Goal: Information Seeking & Learning: Learn about a topic

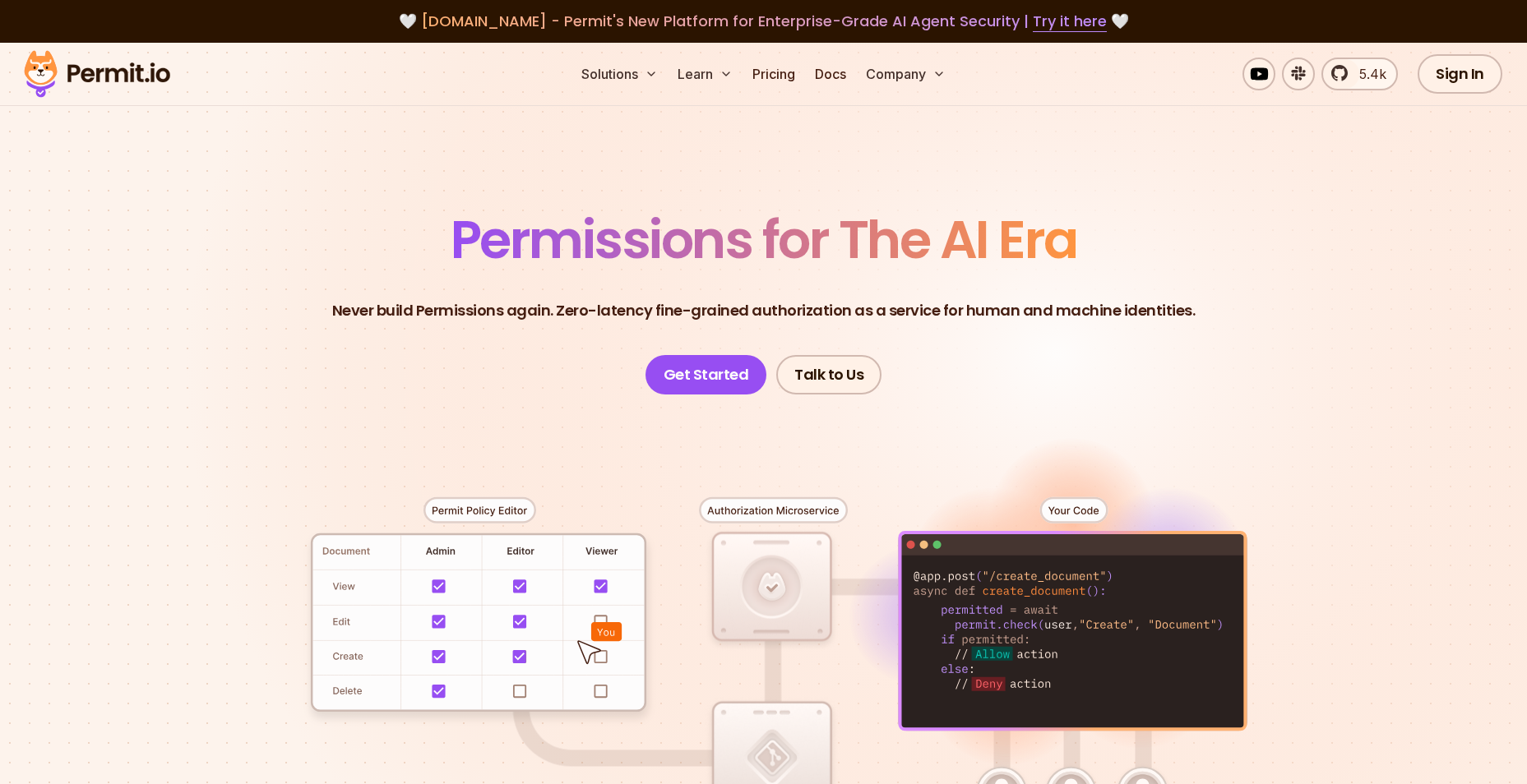
click at [237, 620] on div at bounding box center [763, 697] width 1151 height 605
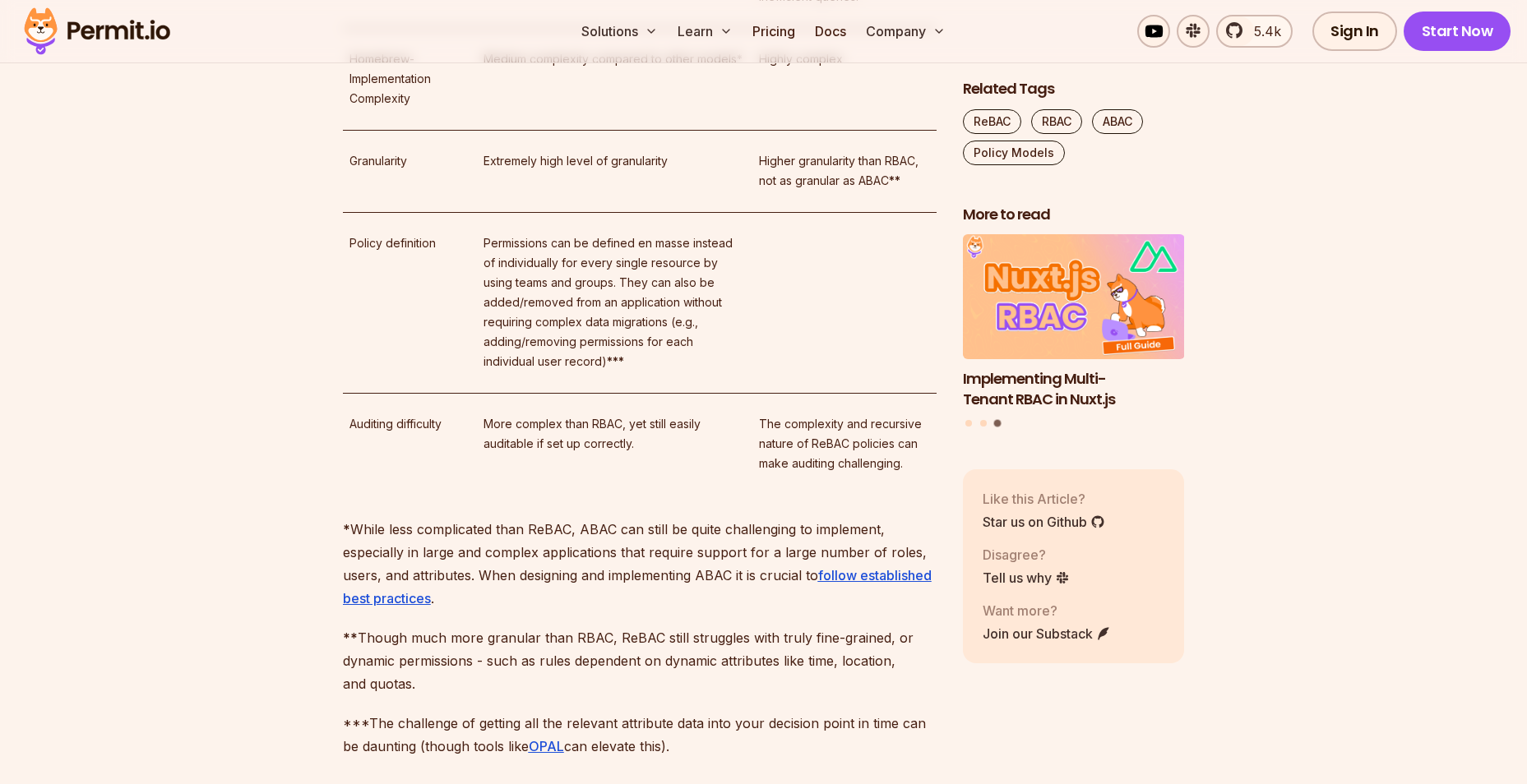
scroll to position [4767, 0]
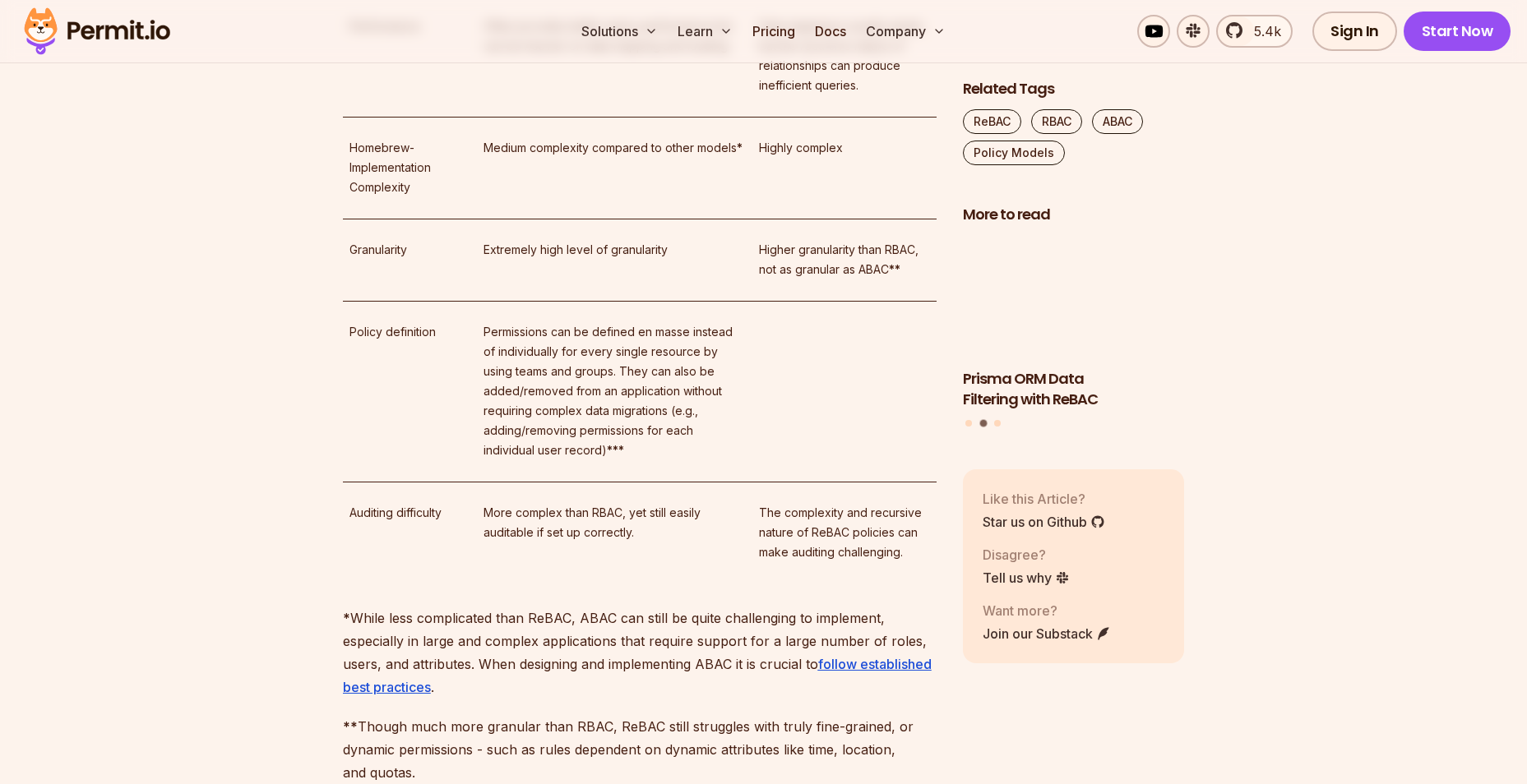
scroll to position [4685, 0]
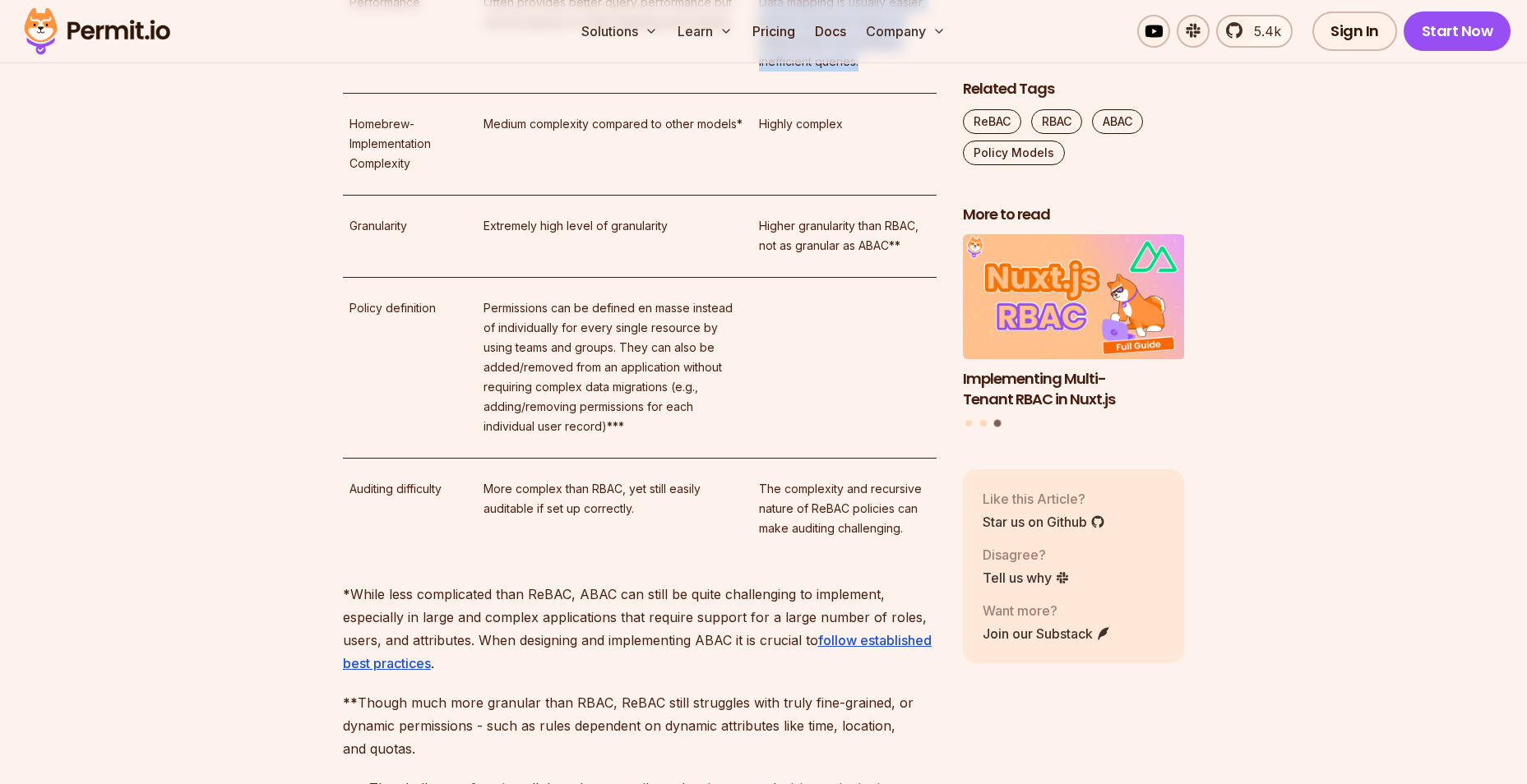
drag, startPoint x: 873, startPoint y: 504, endPoint x: 758, endPoint y: 433, distance: 135.2
click at [759, 71] on p "Data mapping is usually easier, but the recursive nature of relationships can p…" at bounding box center [844, 31] width 171 height 79
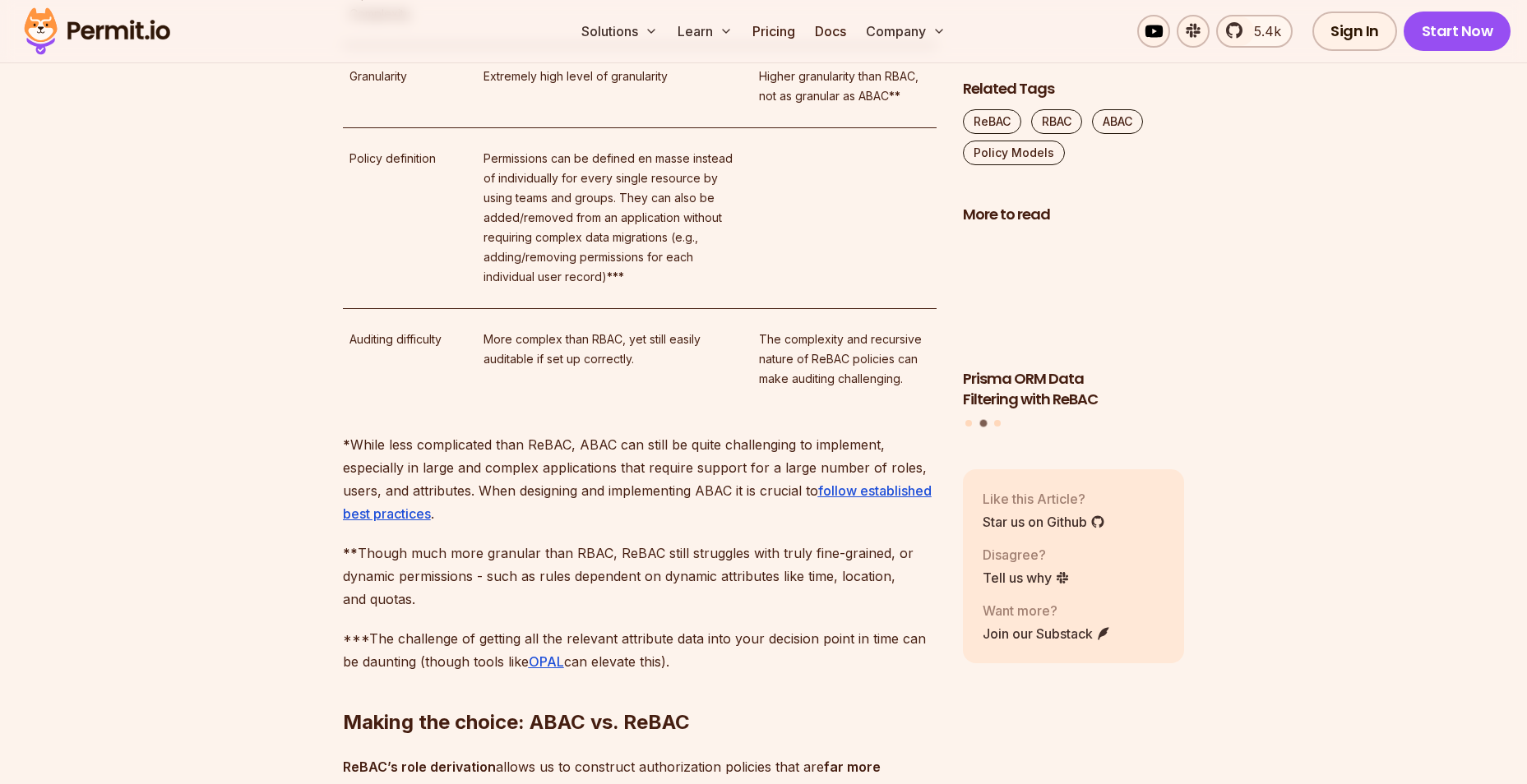
scroll to position [4849, 0]
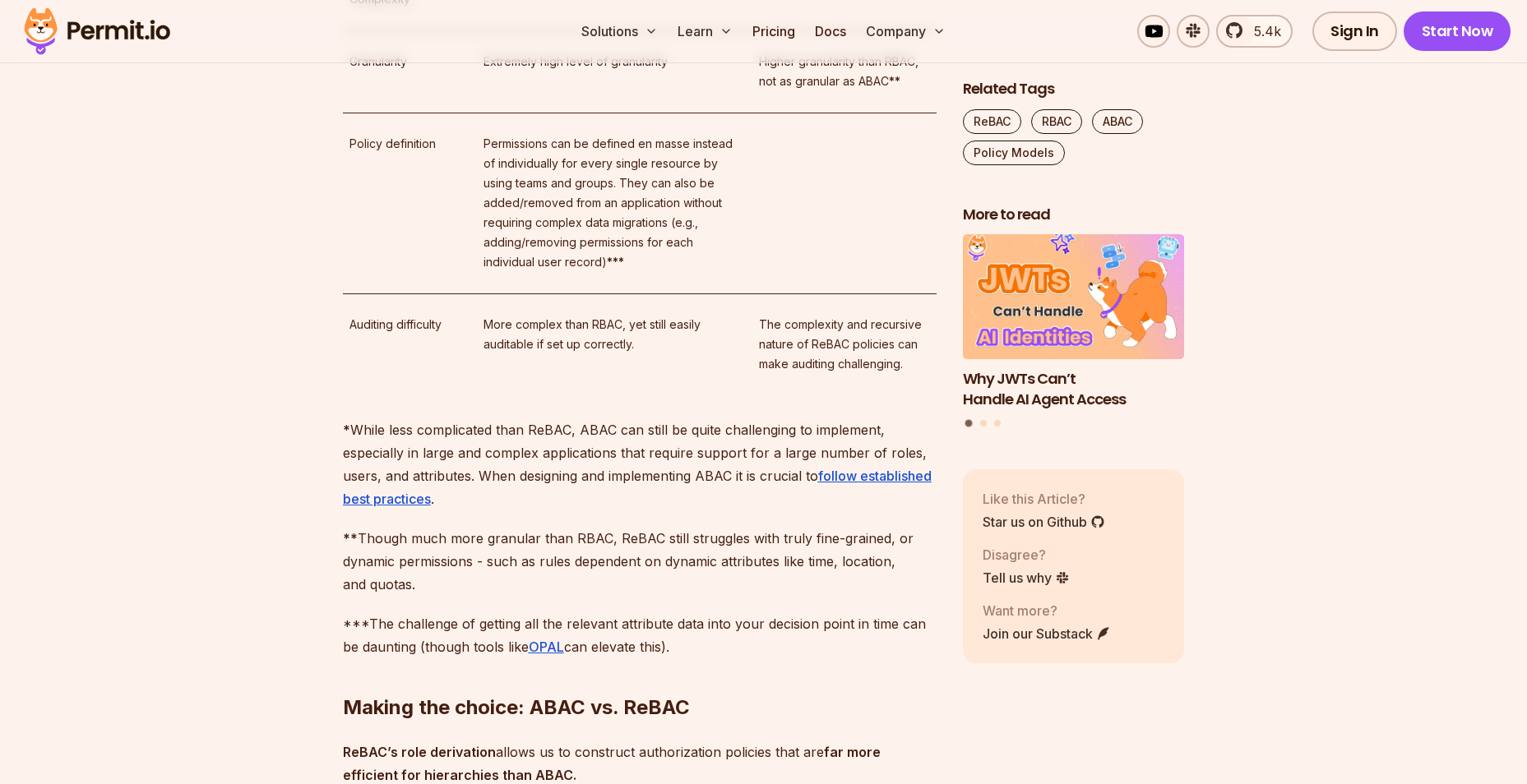
drag, startPoint x: 758, startPoint y: 275, endPoint x: 883, endPoint y: 328, distance: 135.8
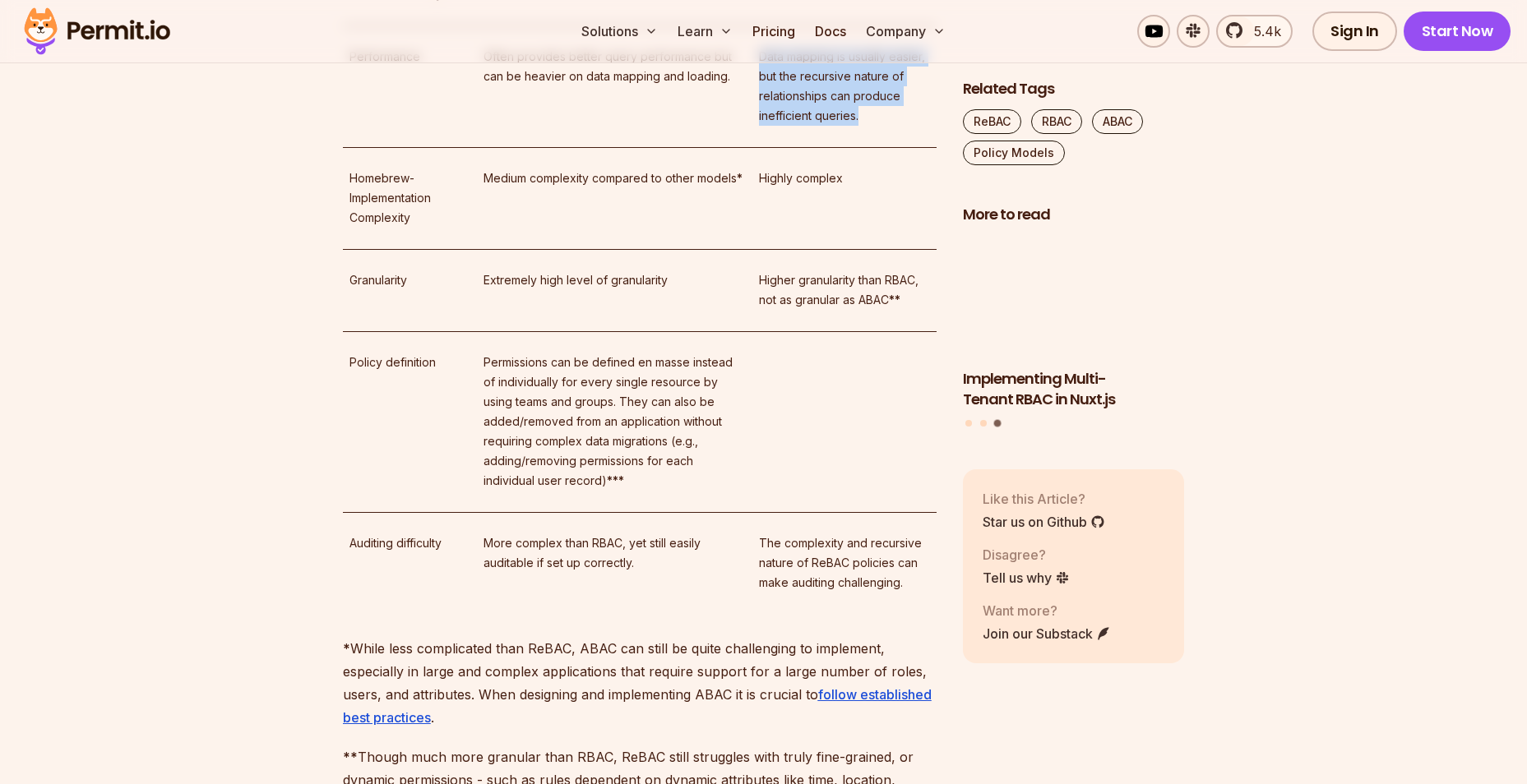
scroll to position [4602, 0]
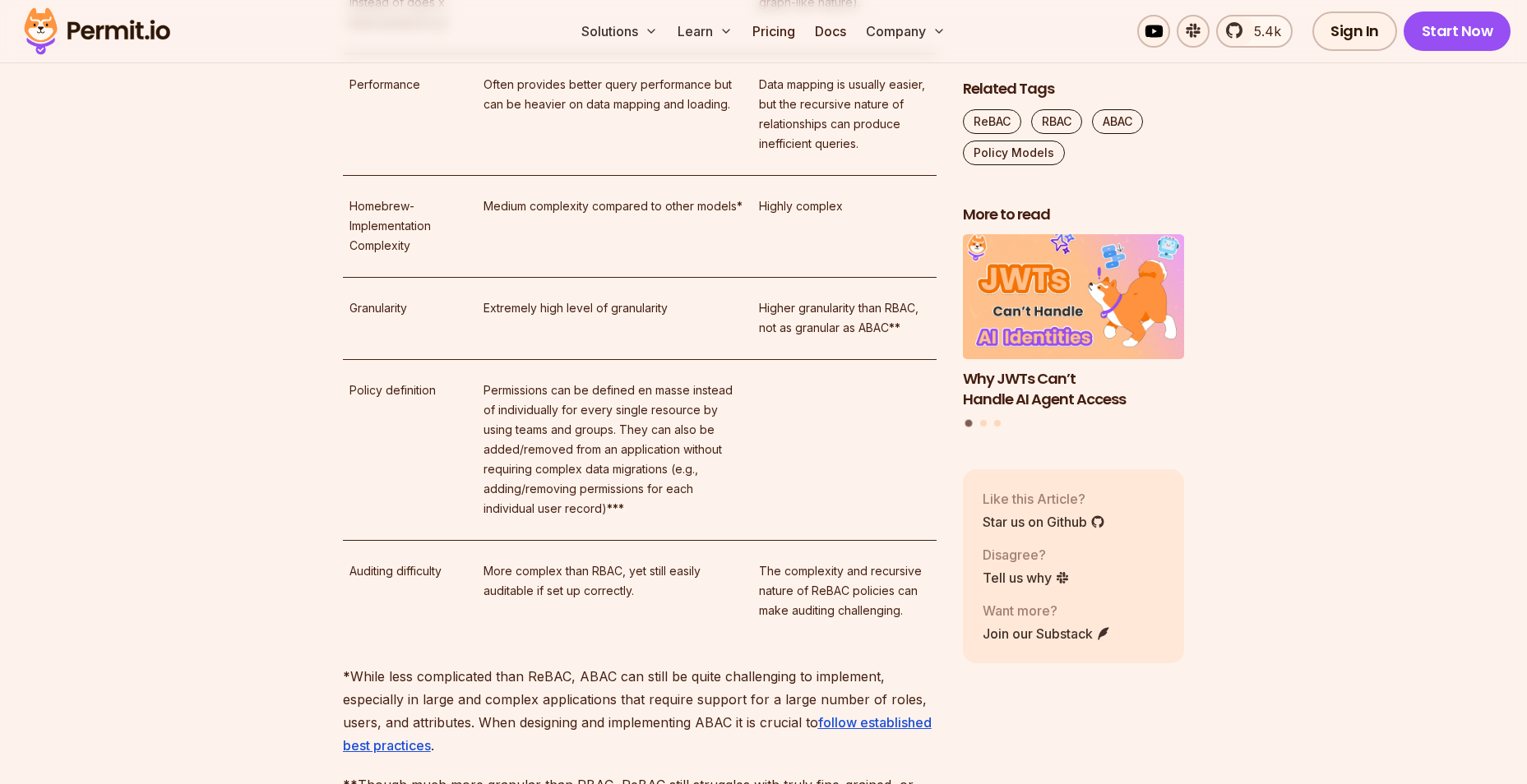
click at [708, 175] on td "Often provides better query performance but can be heavier on data mapping and …" at bounding box center [614, 114] width 275 height 122
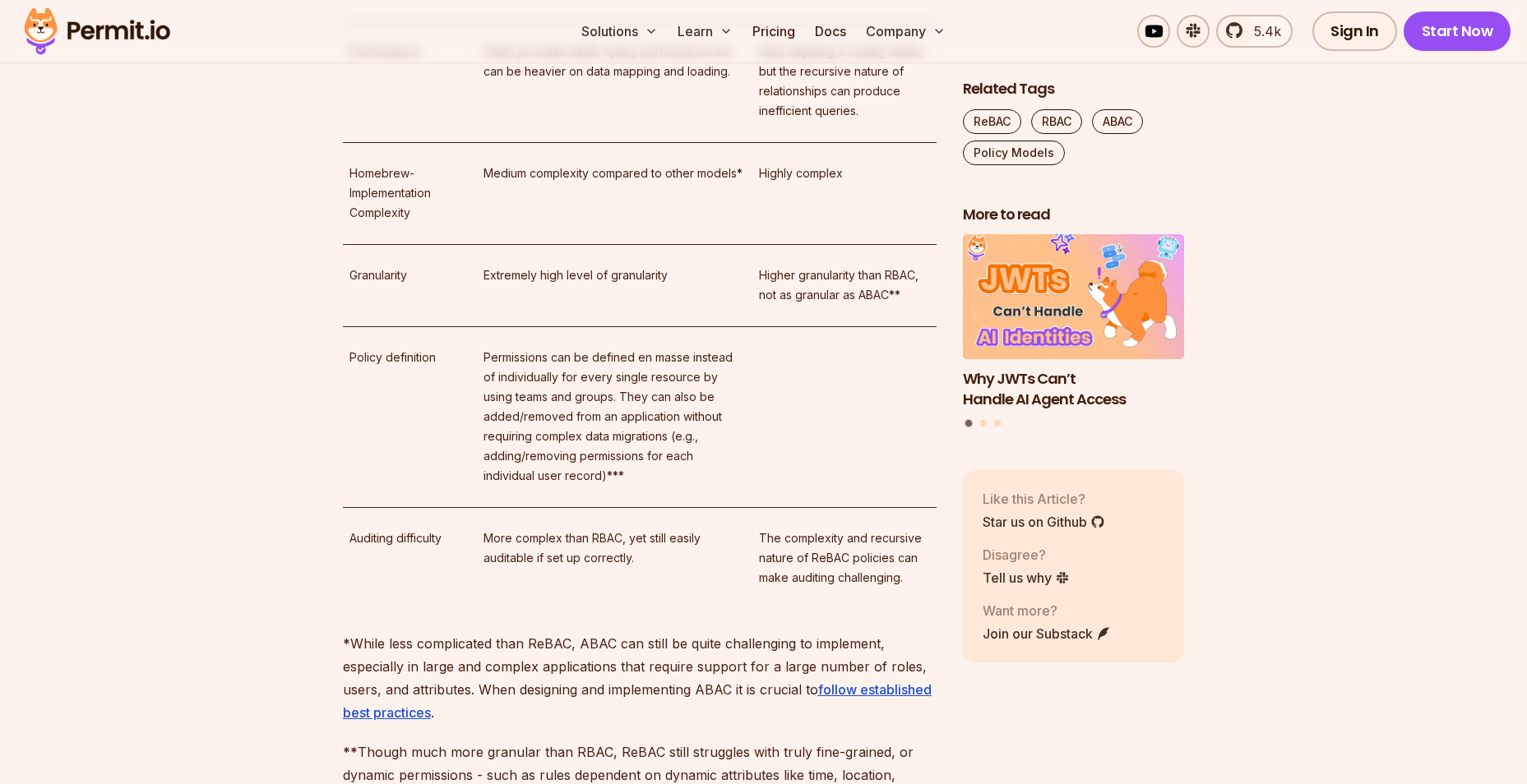
scroll to position [4685, 0]
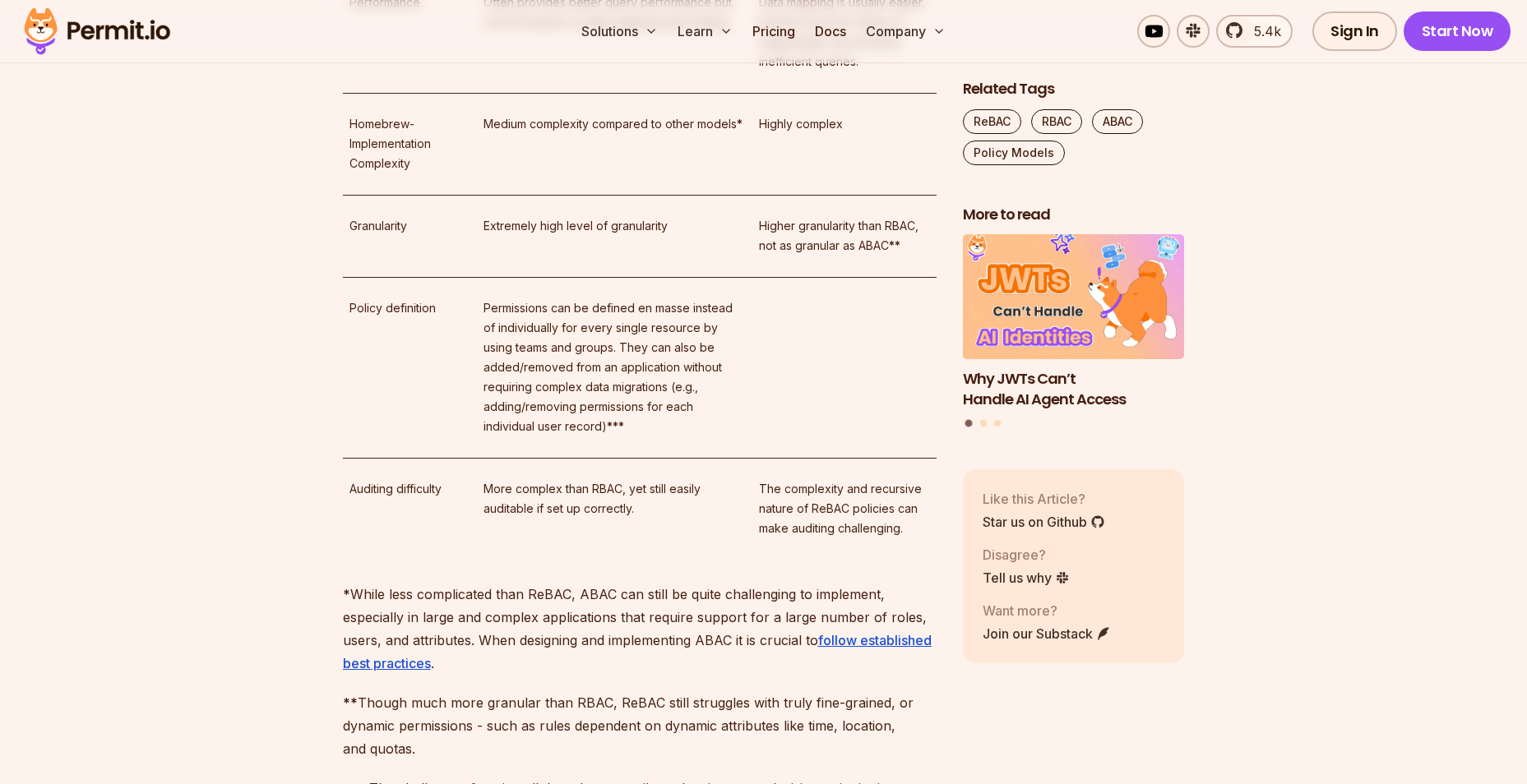
click at [763, 71] on p "Data mapping is usually easier, but the recursive nature of relationships can p…" at bounding box center [844, 31] width 171 height 79
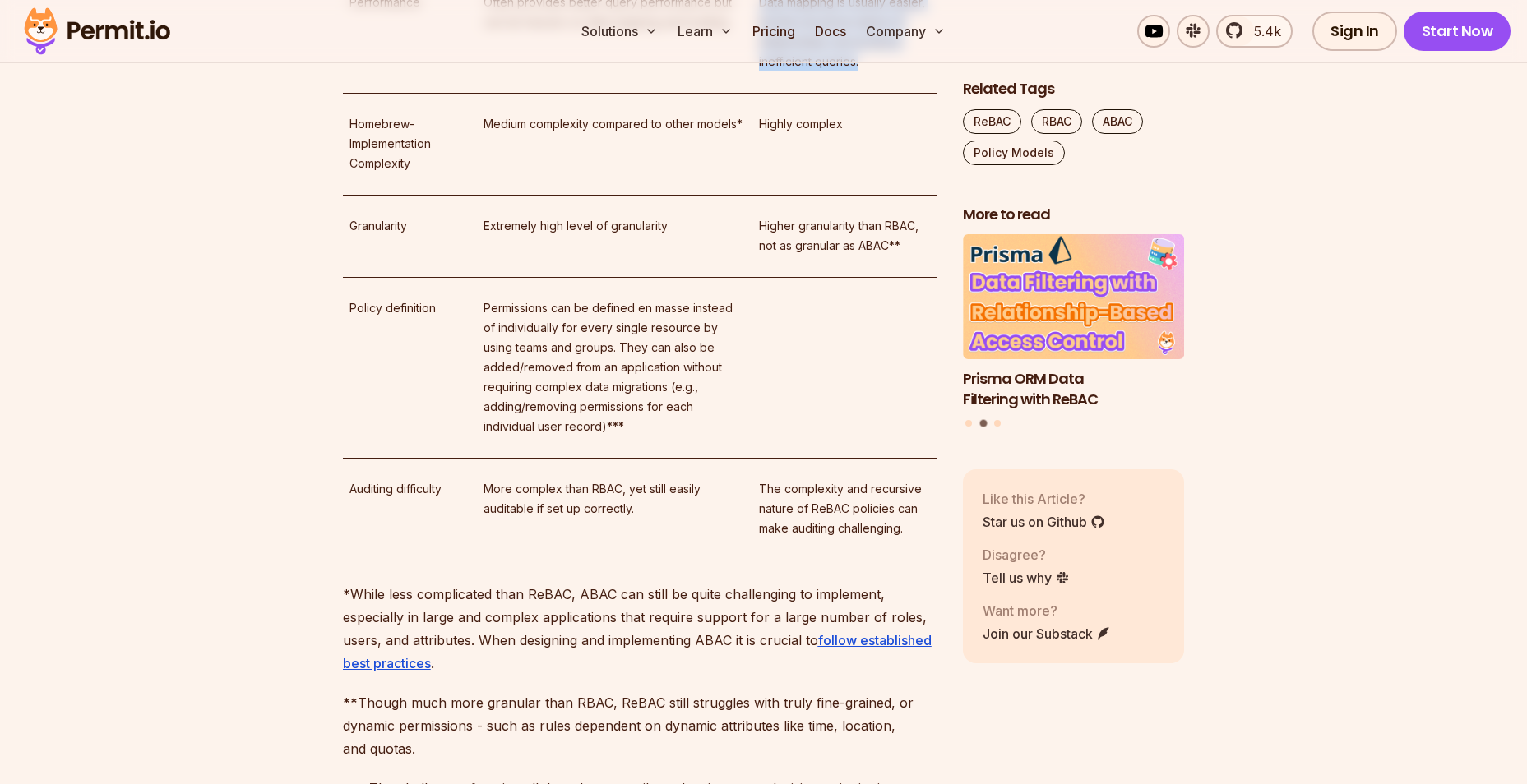
drag, startPoint x: 753, startPoint y: 448, endPoint x: 867, endPoint y: 512, distance: 130.7
click at [867, 93] on td "Data mapping is usually easier, but the recursive nature of relationships can p…" at bounding box center [844, 32] width 184 height 122
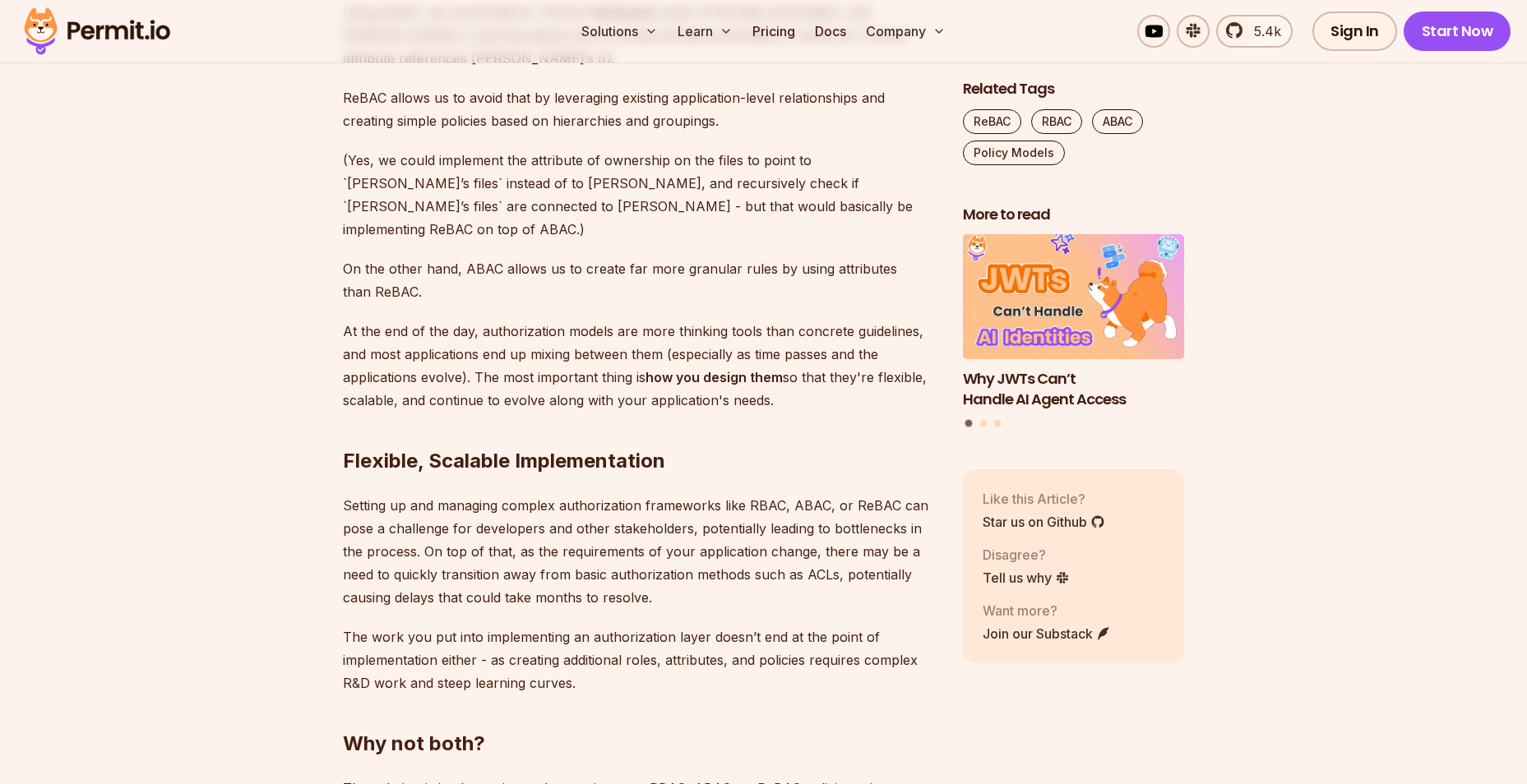
scroll to position [5917, 0]
